Goal: Task Accomplishment & Management: Use online tool/utility

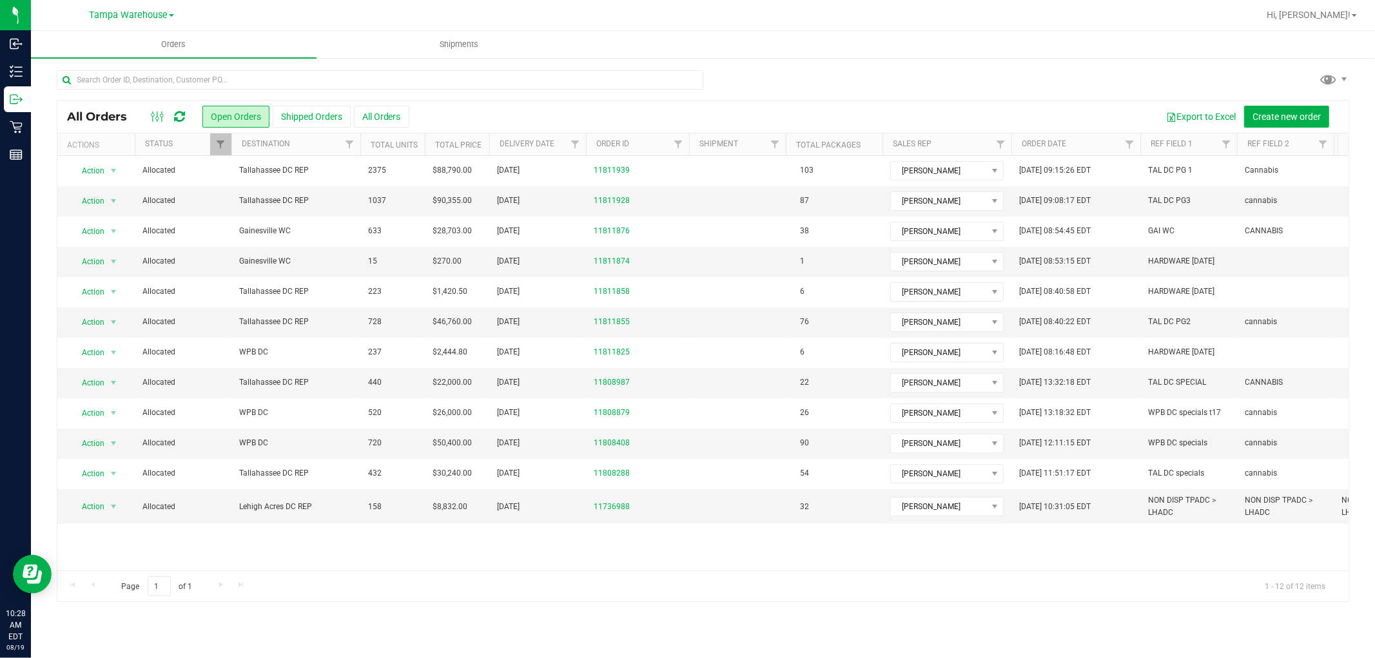
click at [179, 117] on icon at bounding box center [179, 116] width 11 height 13
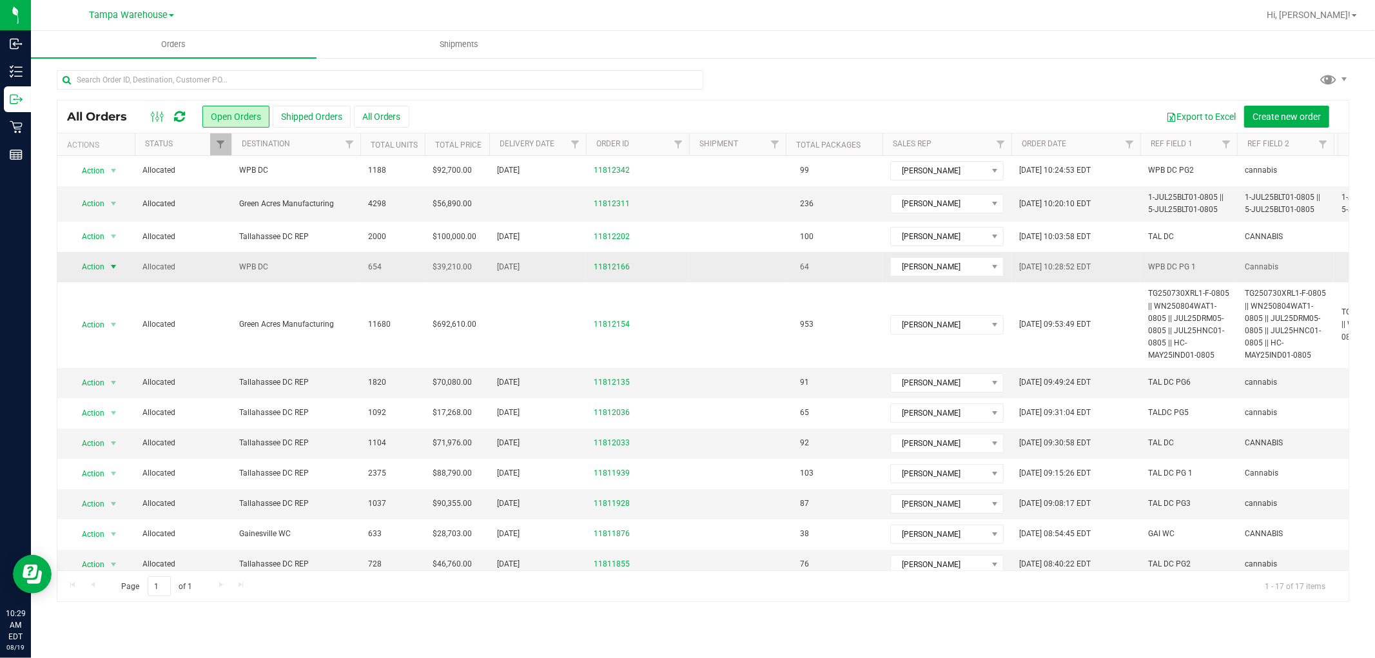
click at [99, 271] on span "Action" at bounding box center [87, 267] width 35 height 18
click at [107, 461] on li "Print packing list" at bounding box center [119, 458] width 97 height 19
click at [183, 117] on icon at bounding box center [179, 116] width 11 height 13
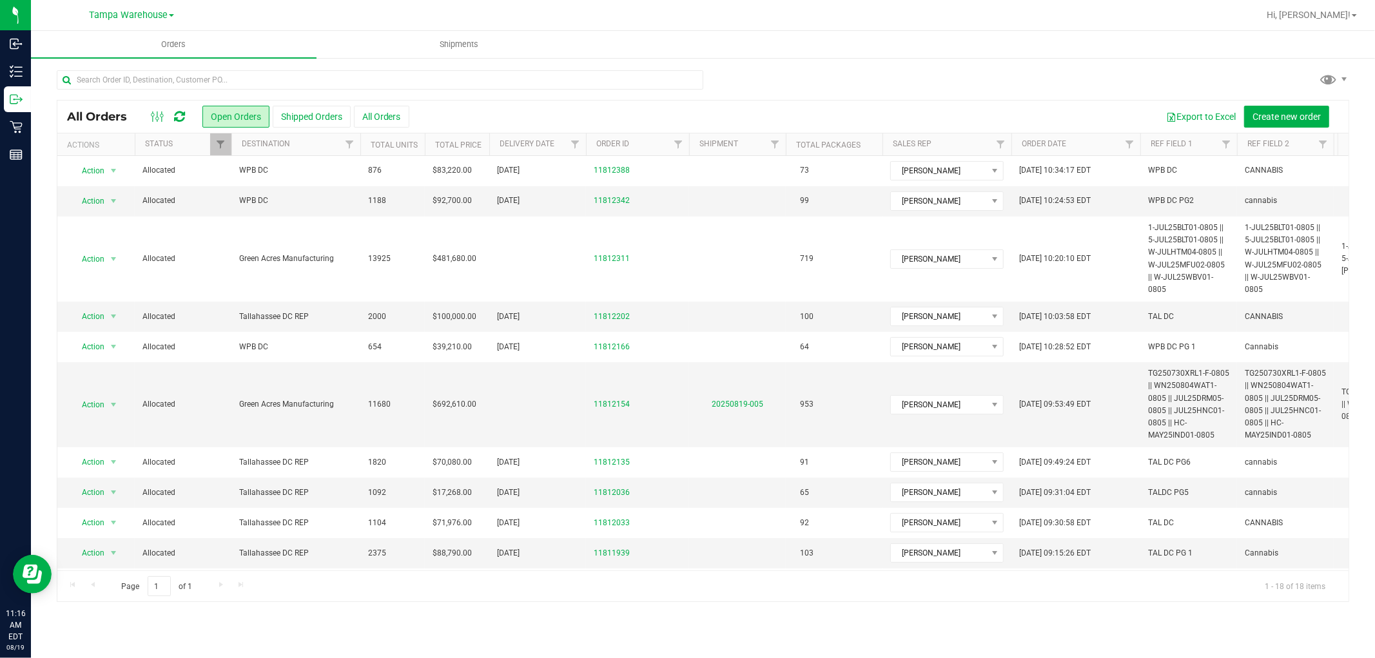
click at [178, 116] on icon at bounding box center [179, 116] width 11 height 13
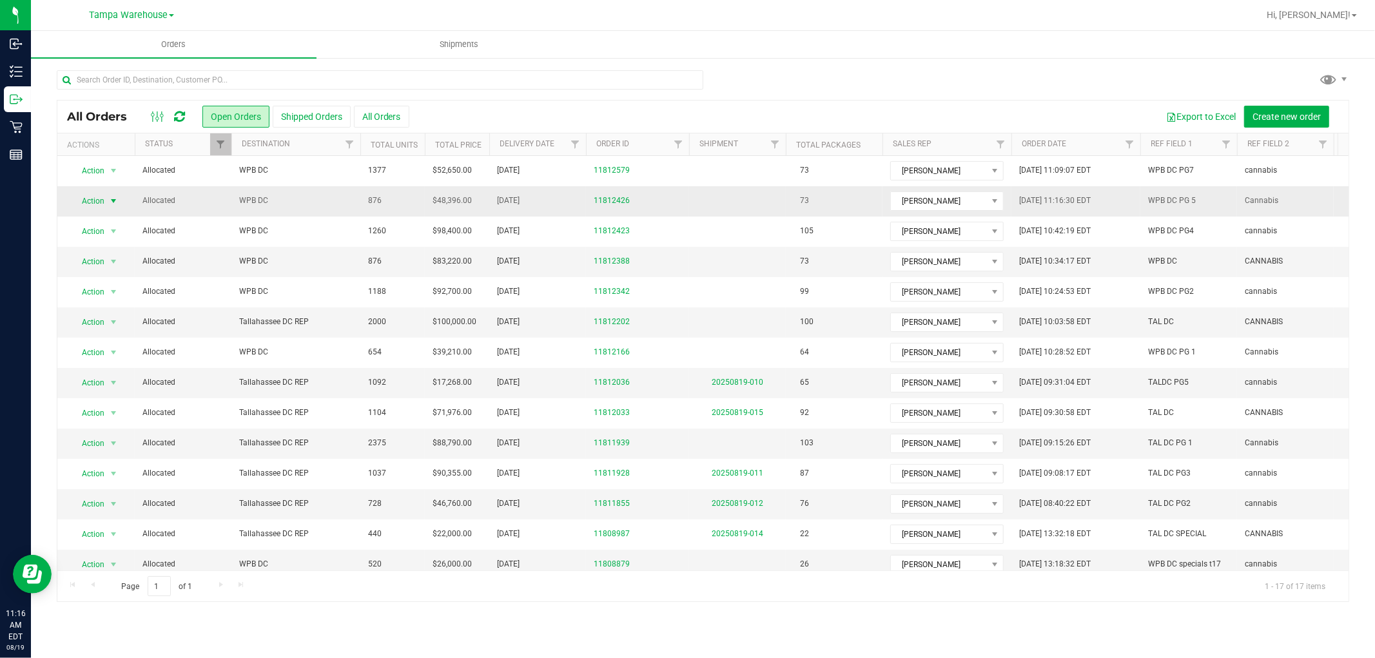
click at [98, 202] on span "Action" at bounding box center [87, 201] width 35 height 18
click at [127, 394] on li "Print packing list" at bounding box center [119, 392] width 97 height 19
click at [181, 116] on icon at bounding box center [179, 116] width 11 height 13
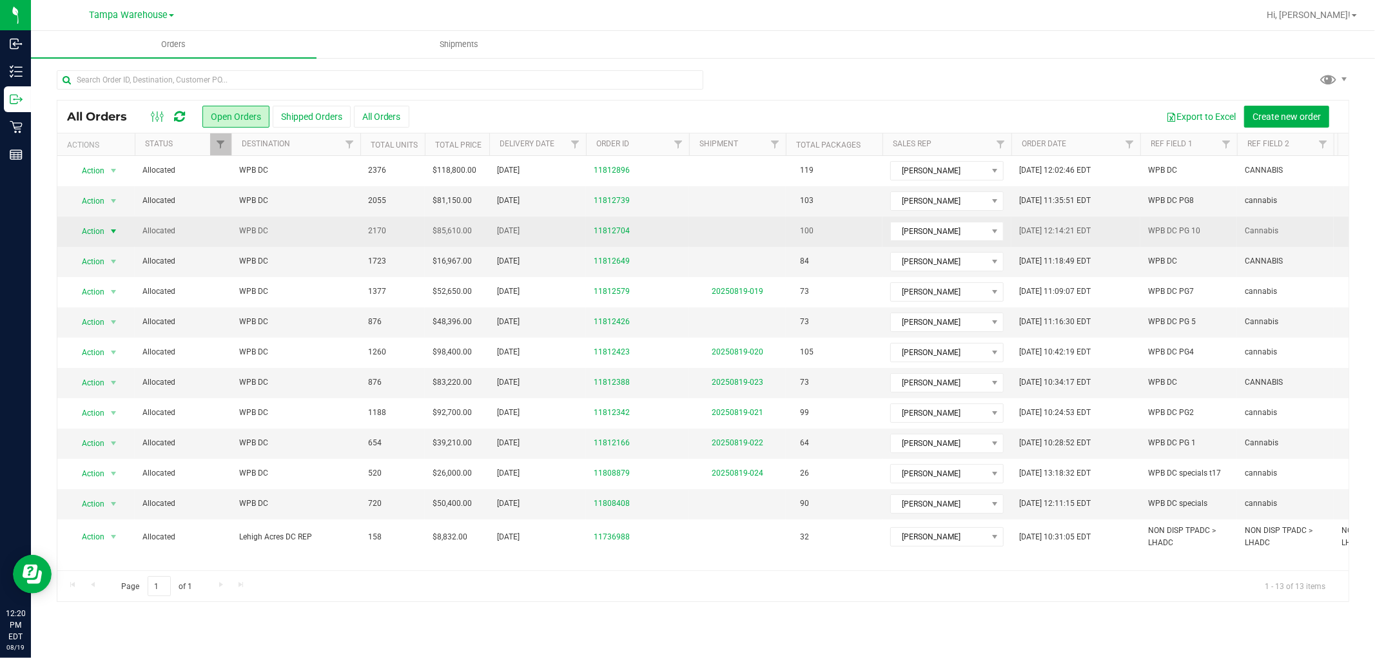
click at [82, 233] on span "Action" at bounding box center [87, 231] width 35 height 18
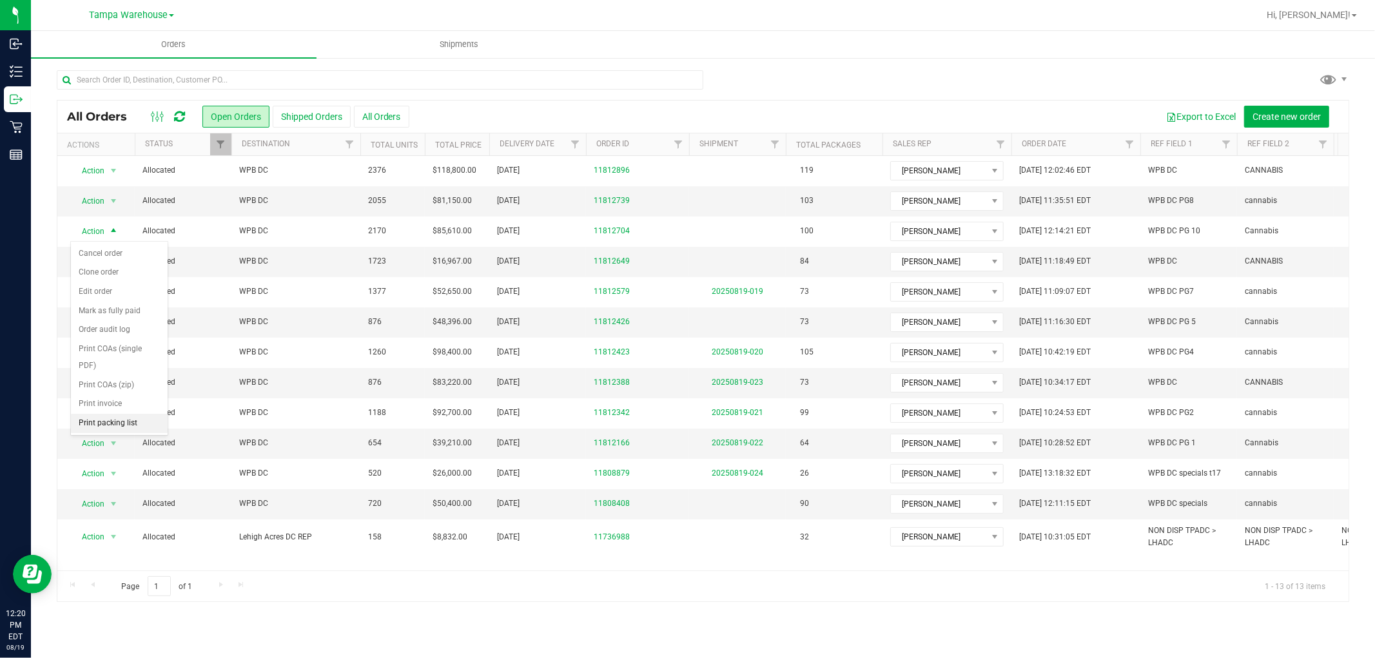
click at [111, 429] on li "Print packing list" at bounding box center [119, 423] width 97 height 19
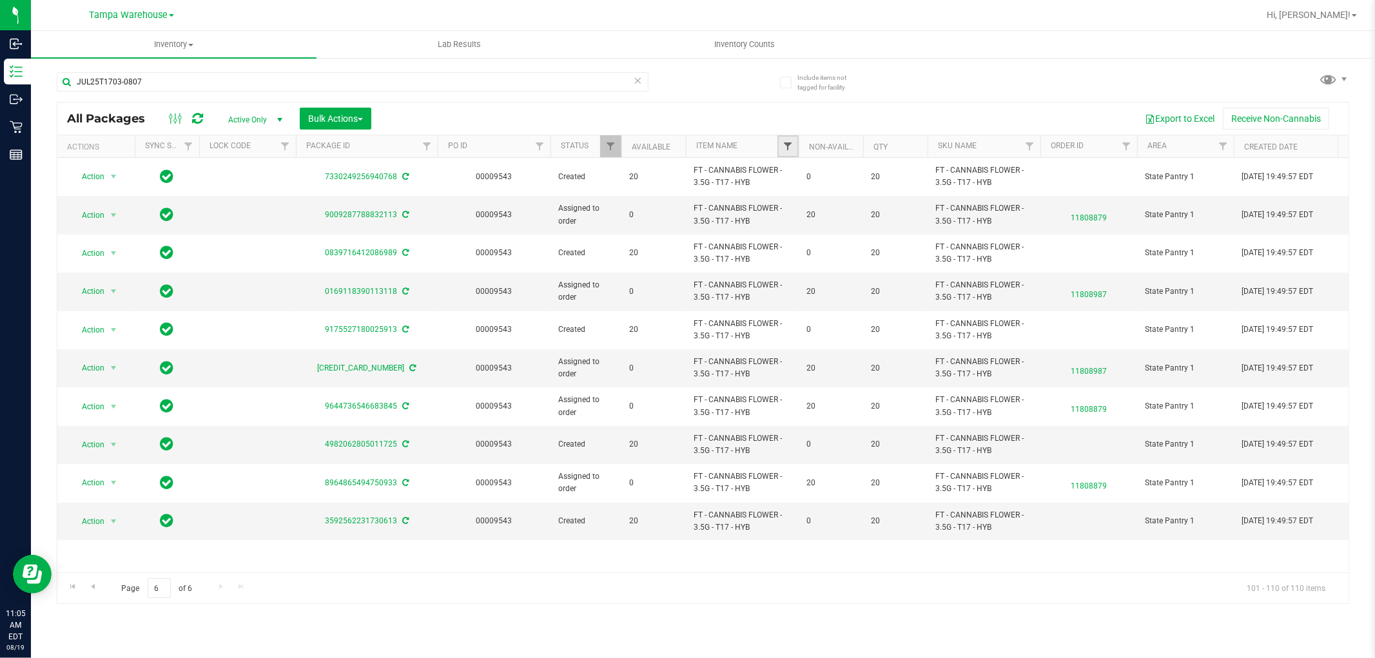
click at [785, 146] on span "Filter" at bounding box center [787, 146] width 10 height 10
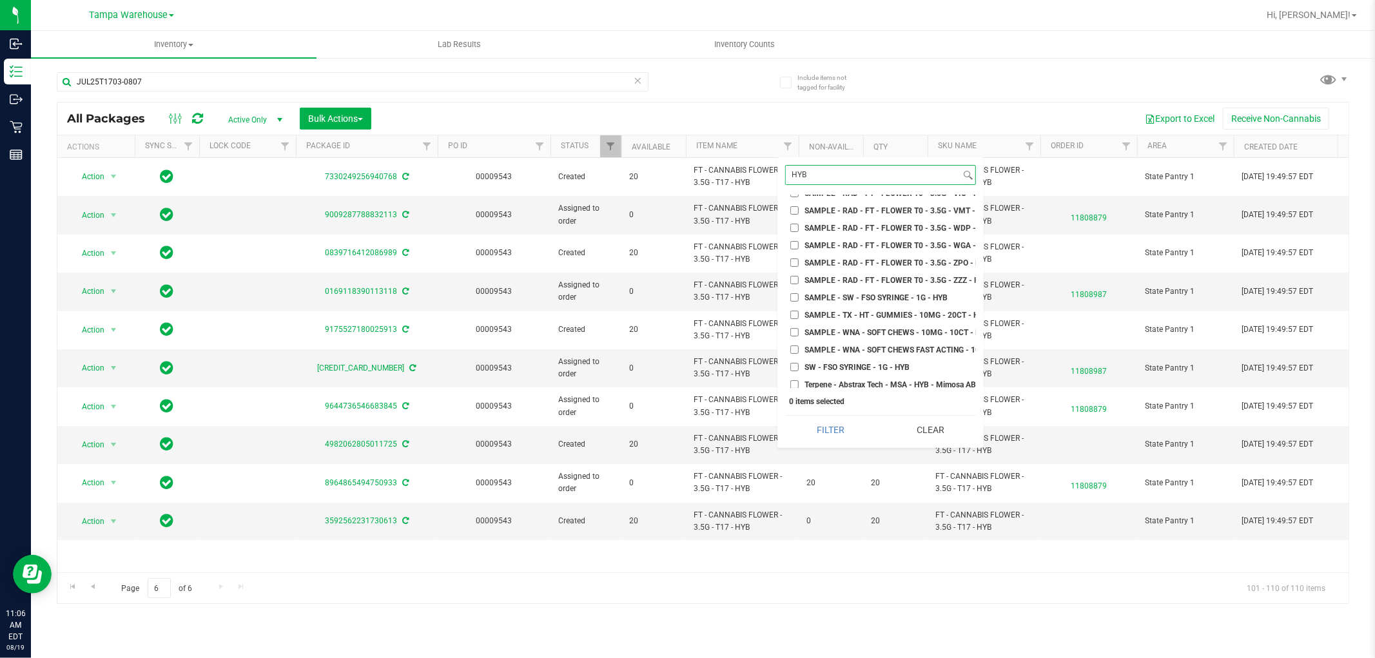
scroll to position [93373, 0]
type input "HYB"
click at [793, 371] on input "SW - FSO SYRINGE - 1G - HYB" at bounding box center [794, 375] width 8 height 8
checkbox input "true"
click at [835, 434] on button "Filter" at bounding box center [830, 430] width 91 height 28
